Goal: Navigation & Orientation: Find specific page/section

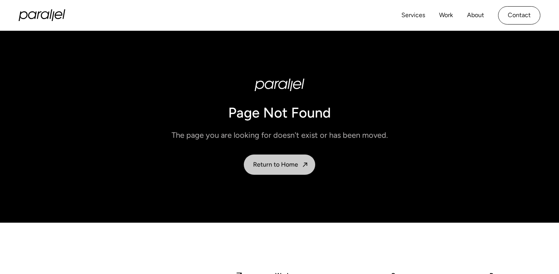
click at [271, 168] on link "Return to Home" at bounding box center [279, 164] width 71 height 20
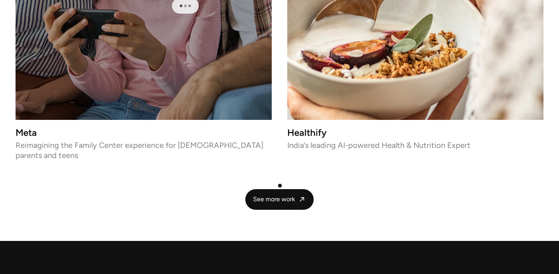
scroll to position [1839, 0]
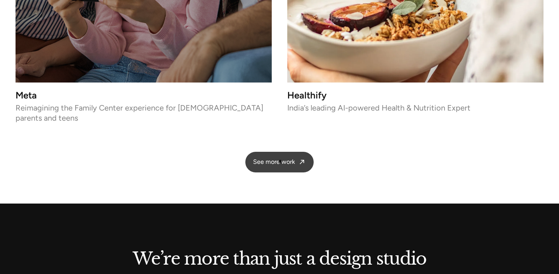
click at [281, 158] on span "See more work" at bounding box center [274, 162] width 42 height 8
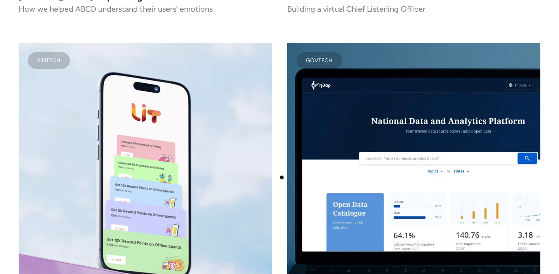
scroll to position [4943, 0]
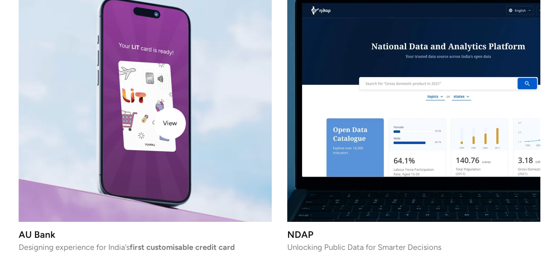
click at [170, 123] on video at bounding box center [145, 94] width 253 height 253
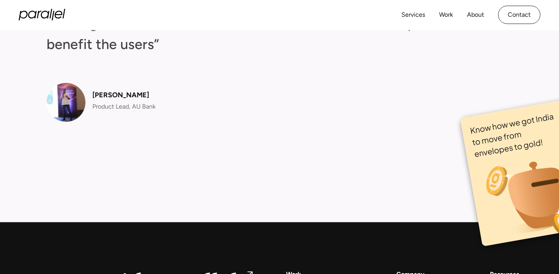
scroll to position [3172, 0]
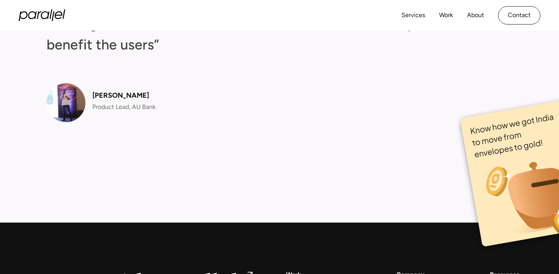
drag, startPoint x: 517, startPoint y: 156, endPoint x: 306, endPoint y: 187, distance: 212.8
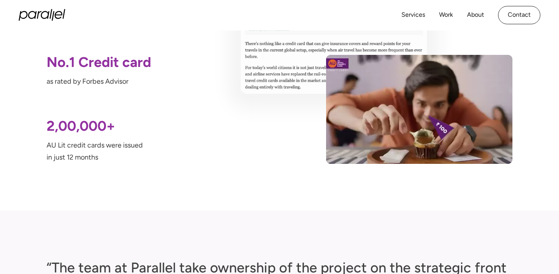
scroll to position [2886, 0]
